Goal: Find contact information: Find contact information

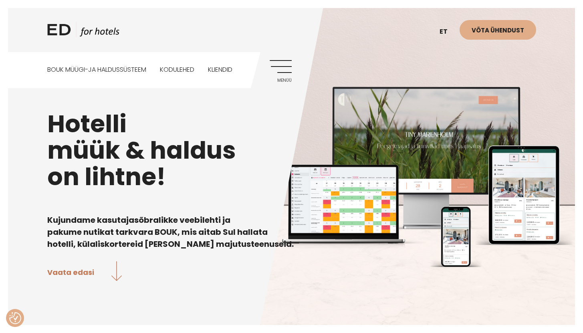
click at [280, 67] on link "Menüü" at bounding box center [281, 71] width 22 height 22
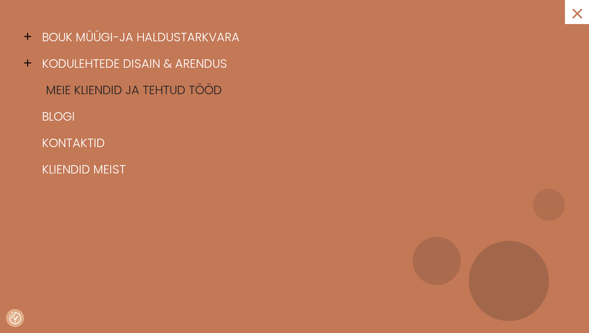
click at [151, 86] on link "Meie kliendid ja tehtud tööd" at bounding box center [304, 90] width 529 height 26
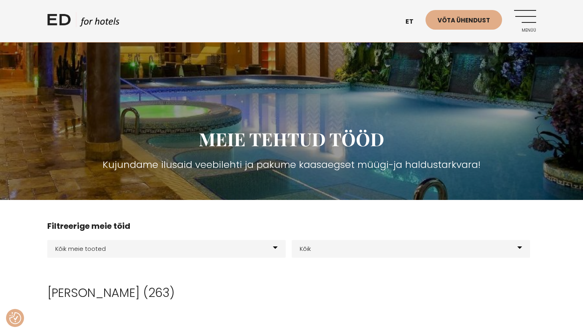
click at [530, 17] on link "Menüü" at bounding box center [525, 21] width 22 height 22
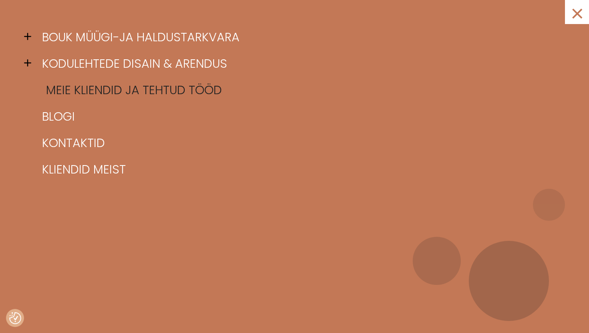
click at [259, 97] on link "Meie kliendid ja tehtud tööd" at bounding box center [304, 90] width 529 height 26
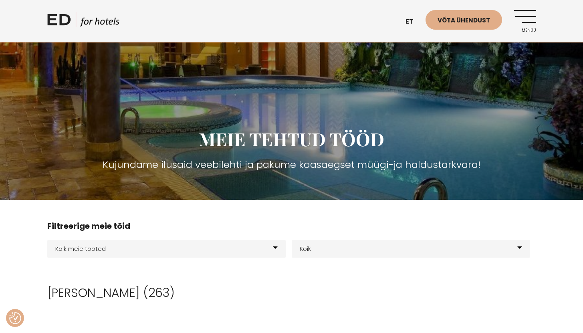
click at [528, 14] on link "Menüü" at bounding box center [525, 21] width 22 height 22
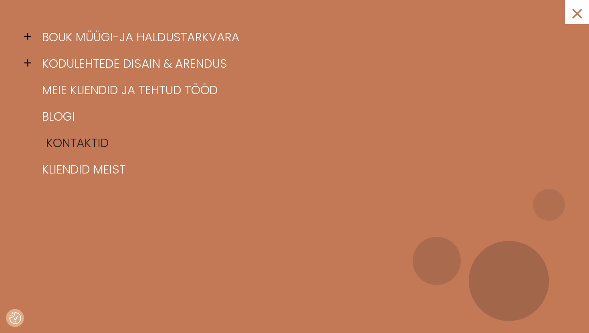
click at [79, 132] on link "Kontaktid" at bounding box center [304, 143] width 529 height 26
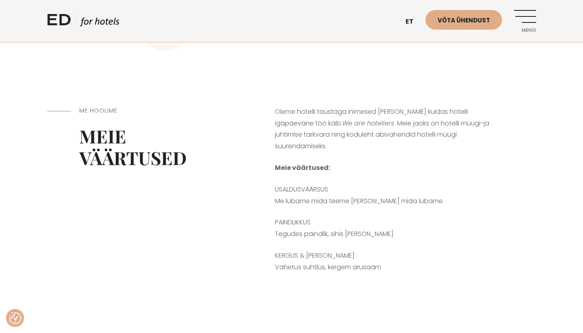
scroll to position [272, 0]
